Goal: Transaction & Acquisition: Book appointment/travel/reservation

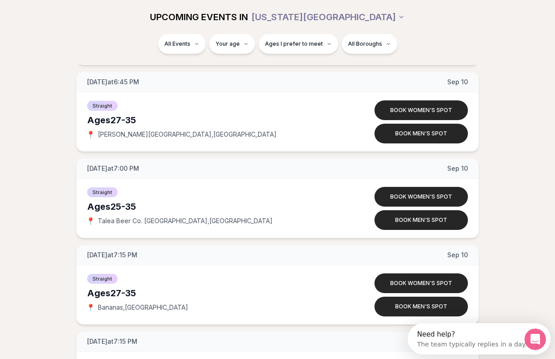
scroll to position [1732, 0]
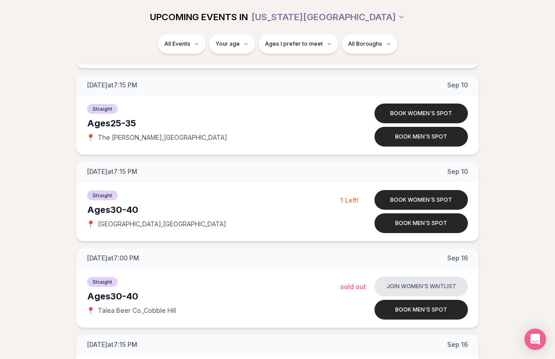
scroll to position [1915, 0]
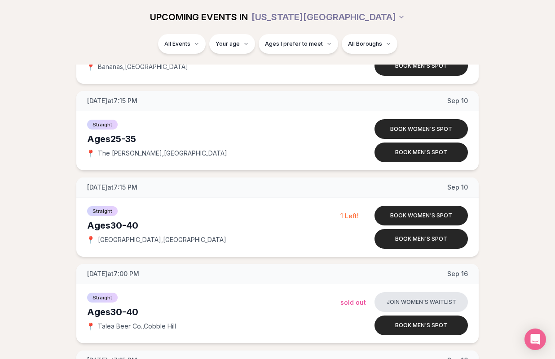
click at [517, 192] on div "[DATE] at 7:00 PM [DATE] Ages [DEMOGRAPHIC_DATA] Straight 📍 Talea Beer Co. , Co…" at bounding box center [277, 130] width 526 height 3717
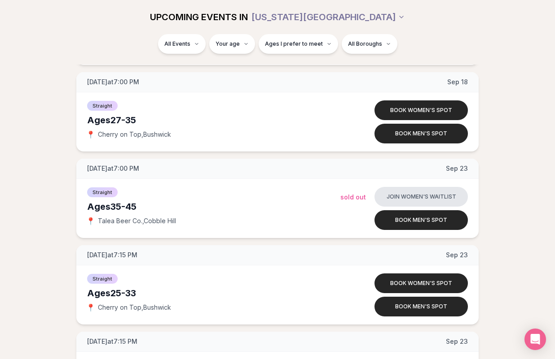
scroll to position [2725, 0]
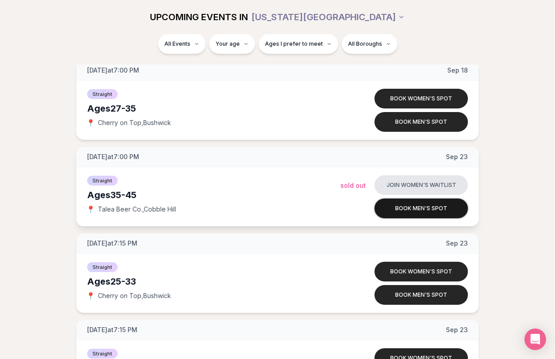
click at [440, 206] on button "Book men's spot" at bounding box center [420, 209] width 93 height 20
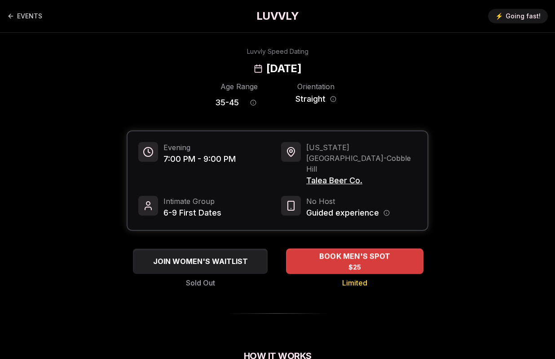
click at [372, 249] on div "BOOK MEN'S SPOT $25" at bounding box center [354, 261] width 137 height 25
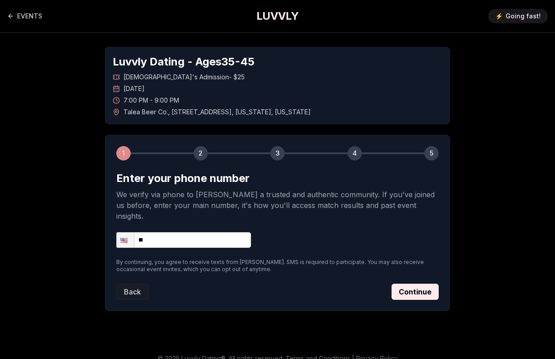
click at [243, 232] on input "**" at bounding box center [183, 240] width 135 height 16
type input "**********"
click at [407, 284] on button "Continue" at bounding box center [414, 292] width 47 height 16
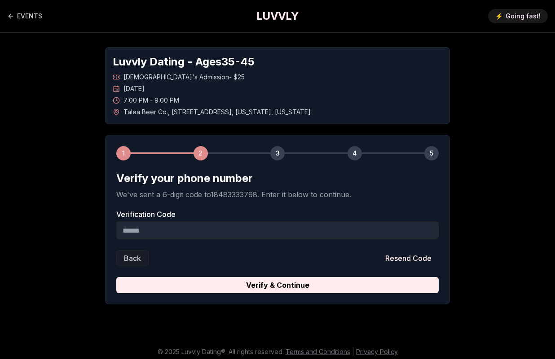
click at [260, 228] on input "Verification Code" at bounding box center [277, 231] width 322 height 18
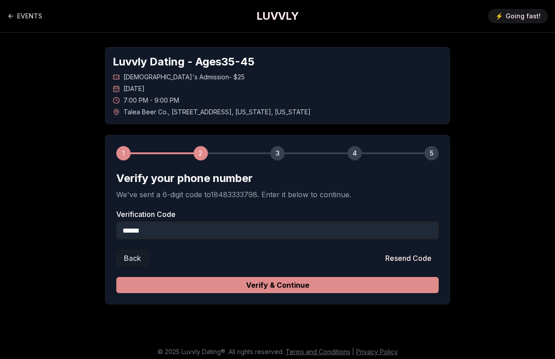
type input "******"
click at [405, 283] on button "Verify & Continue" at bounding box center [277, 285] width 322 height 16
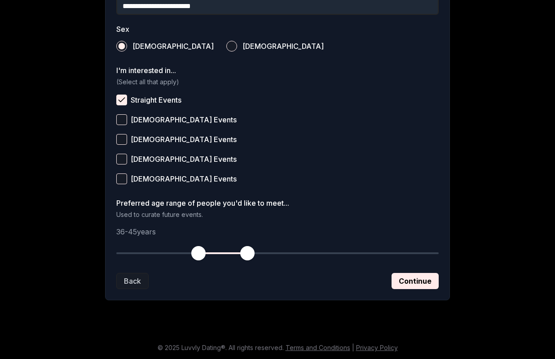
scroll to position [317, 0]
click at [404, 278] on button "Continue" at bounding box center [414, 281] width 47 height 16
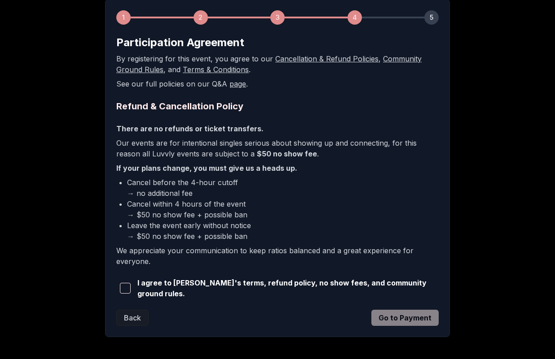
scroll to position [160, 0]
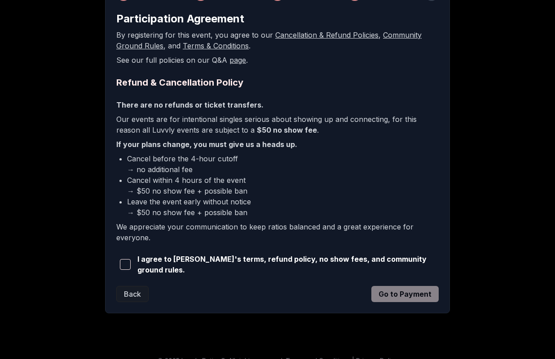
click at [301, 267] on span "I agree to [PERSON_NAME]'s terms, refund policy, no show fees, and community gr…" at bounding box center [287, 265] width 301 height 22
click at [123, 261] on span "button" at bounding box center [125, 264] width 11 height 11
click at [399, 289] on button "Go to Payment" at bounding box center [404, 294] width 67 height 16
